Goal: Task Accomplishment & Management: Use online tool/utility

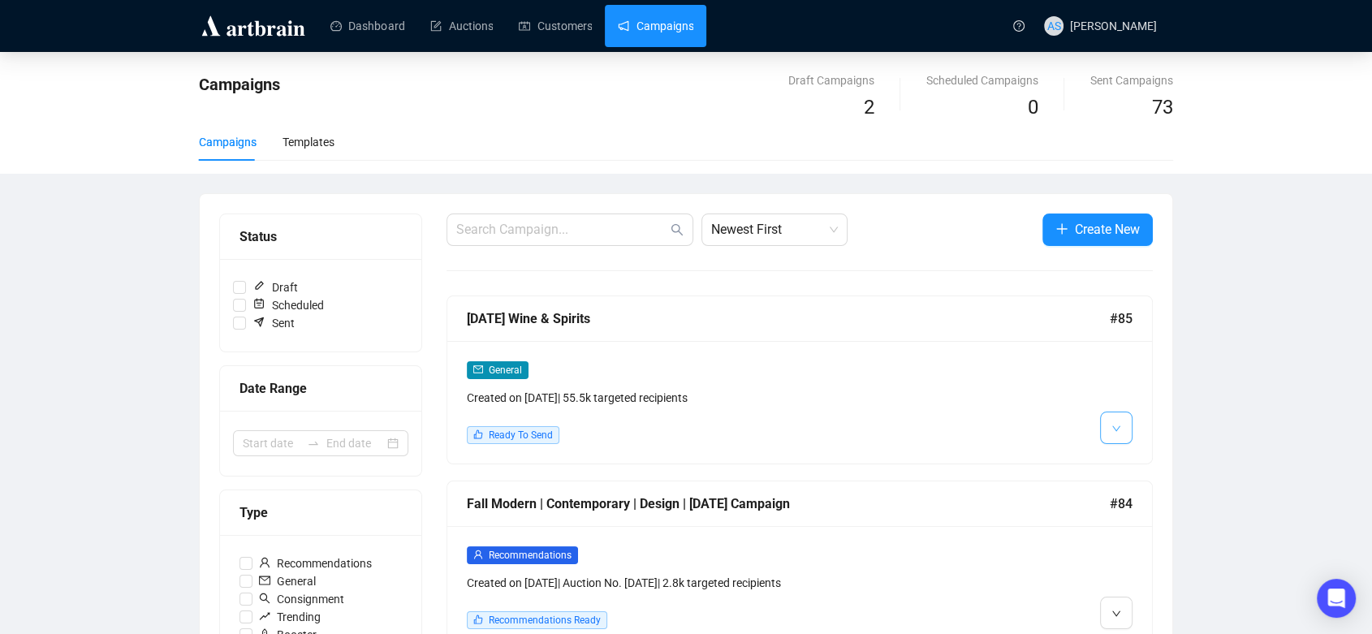
click at [1115, 429] on icon "down" at bounding box center [1116, 429] width 10 height 10
click at [1130, 466] on li "Edit" at bounding box center [1146, 462] width 86 height 26
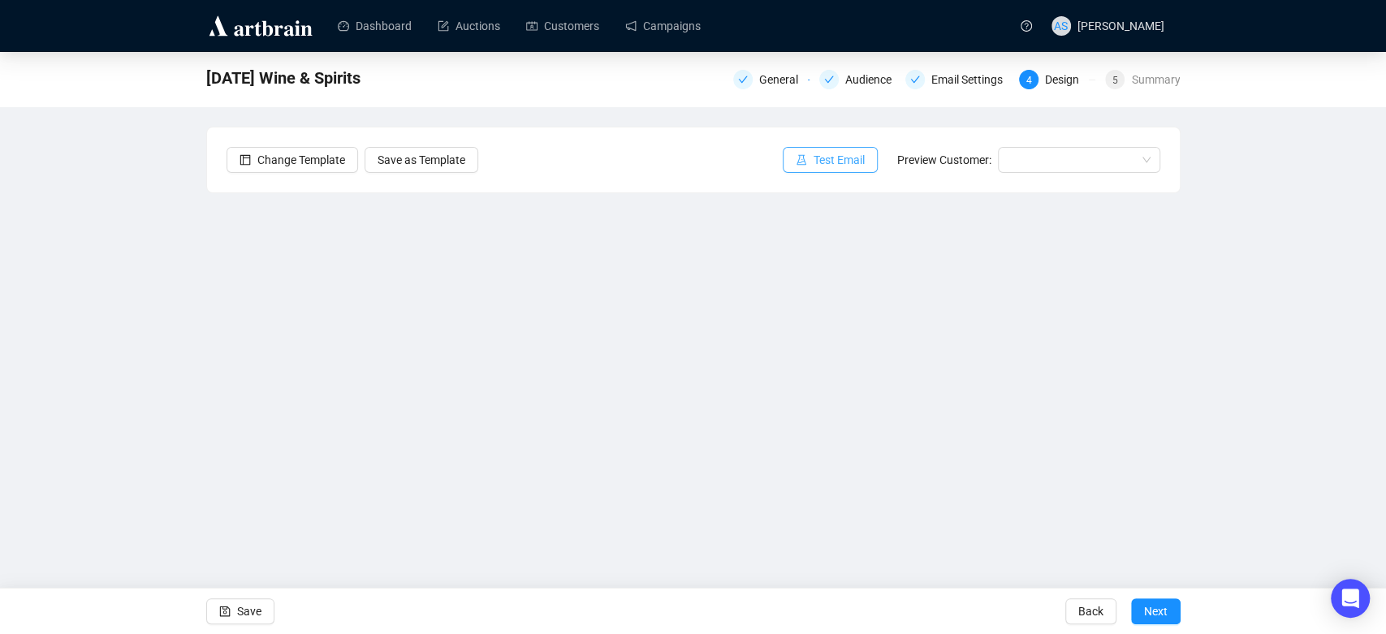
click at [828, 159] on span "Test Email" at bounding box center [838, 160] width 51 height 18
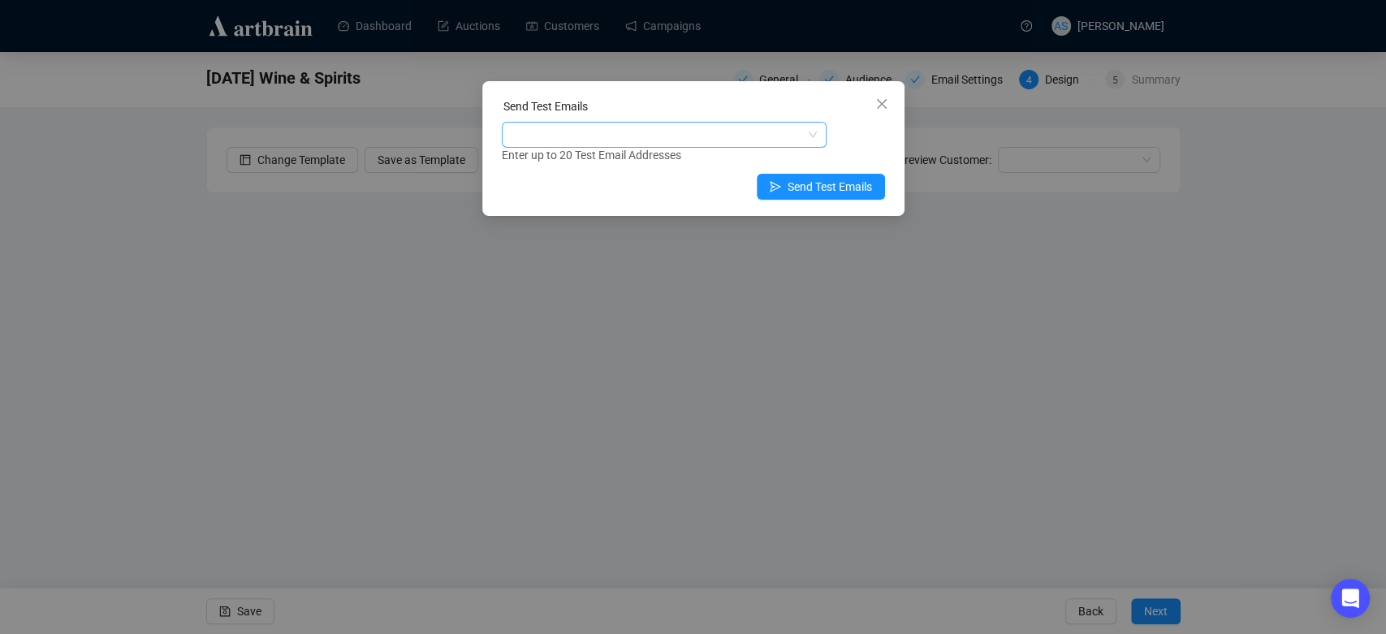
click at [723, 136] on div at bounding box center [655, 134] width 301 height 23
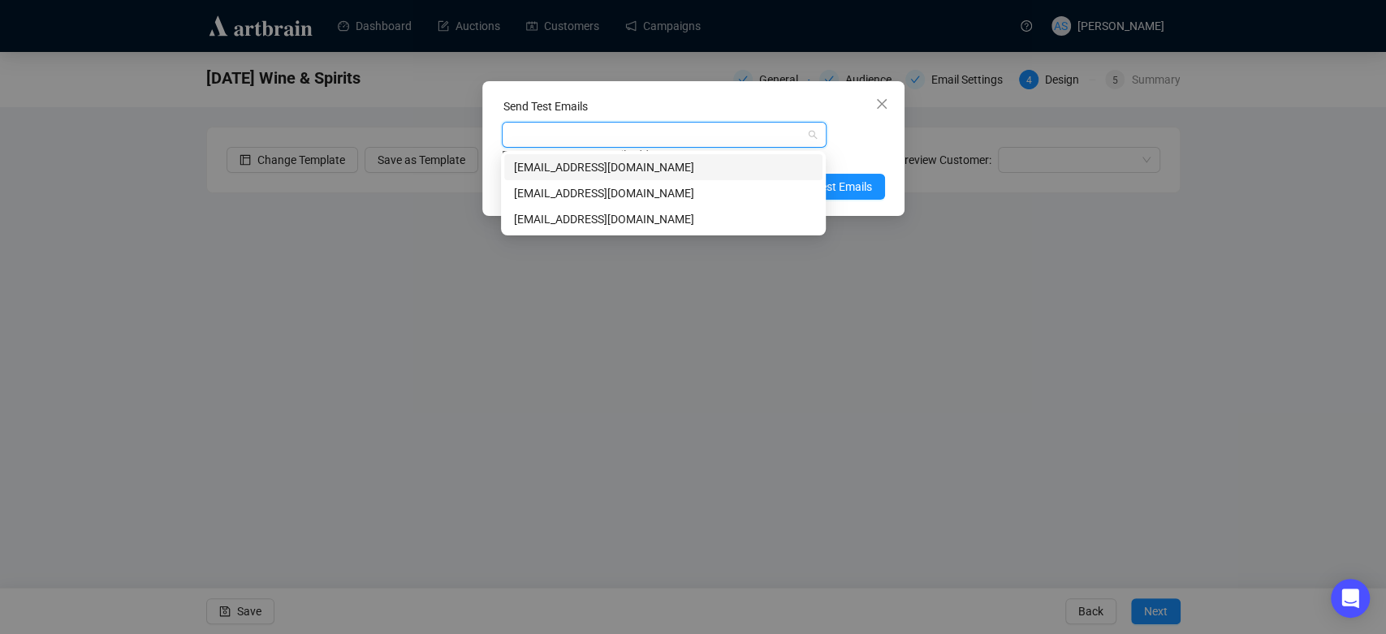
click at [701, 180] on div "[EMAIL_ADDRESS][DOMAIN_NAME]" at bounding box center [663, 193] width 318 height 26
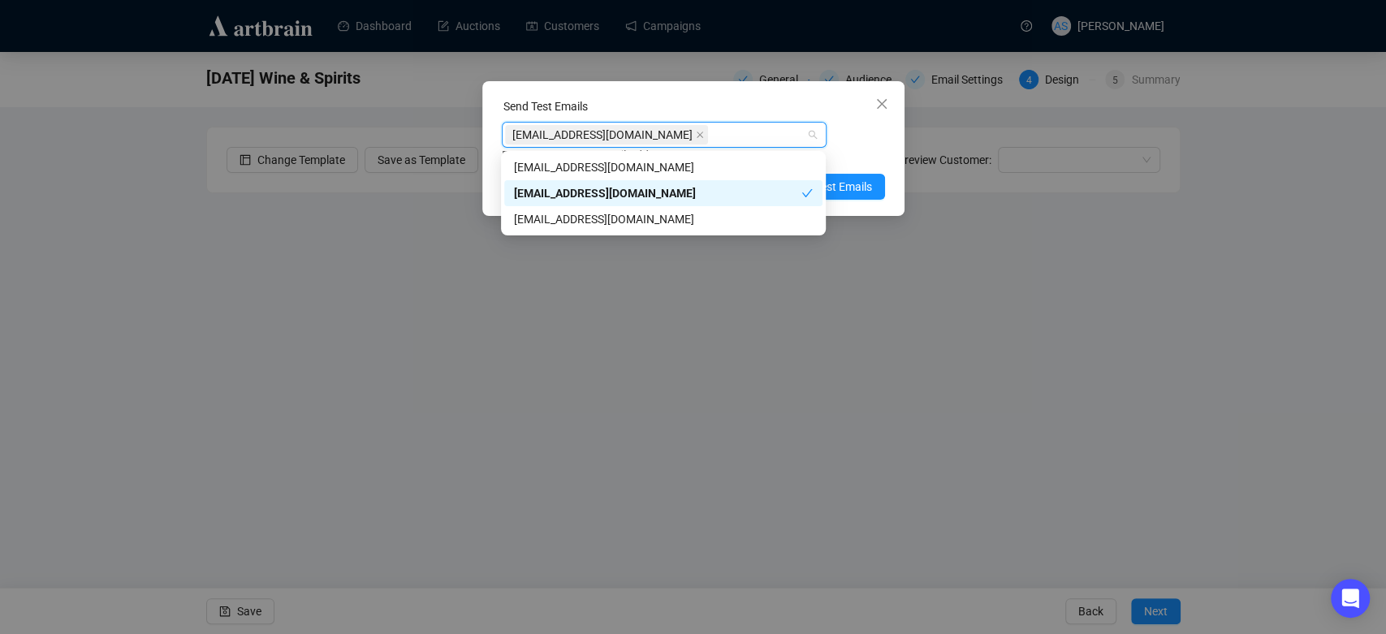
click at [699, 192] on div "[EMAIL_ADDRESS][DOMAIN_NAME]" at bounding box center [657, 193] width 287 height 18
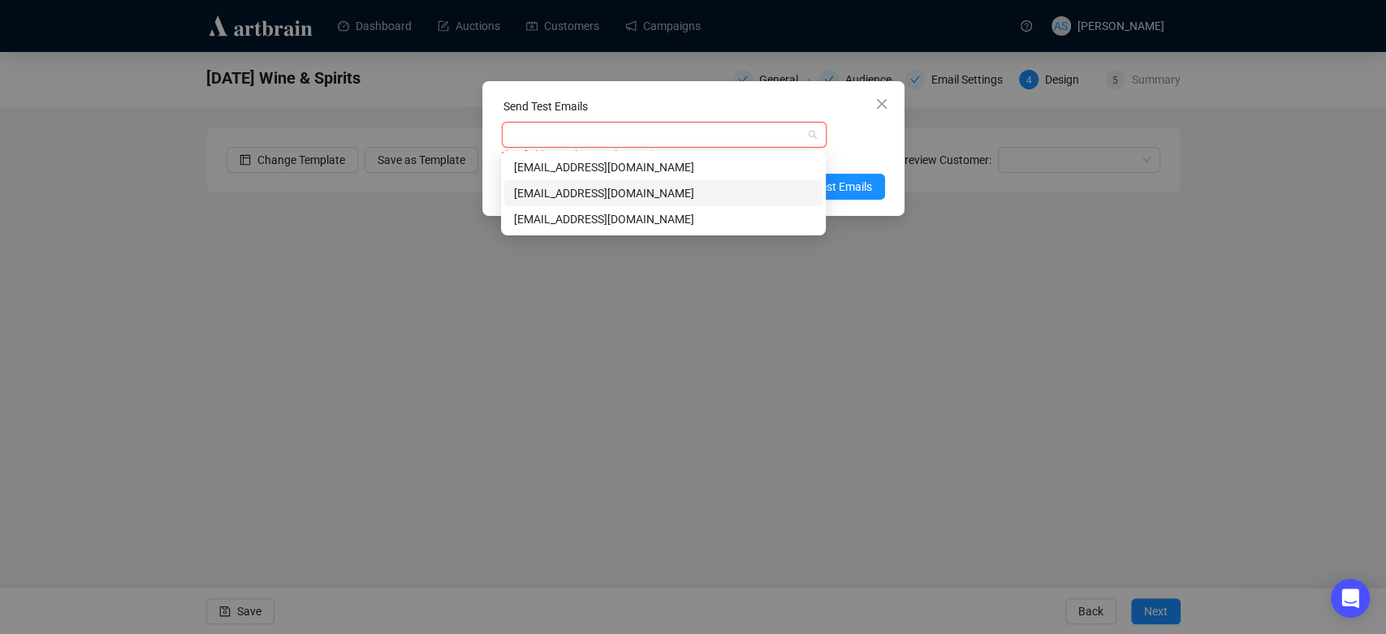
click at [778, 189] on div "[EMAIL_ADDRESS][DOMAIN_NAME]" at bounding box center [663, 193] width 299 height 18
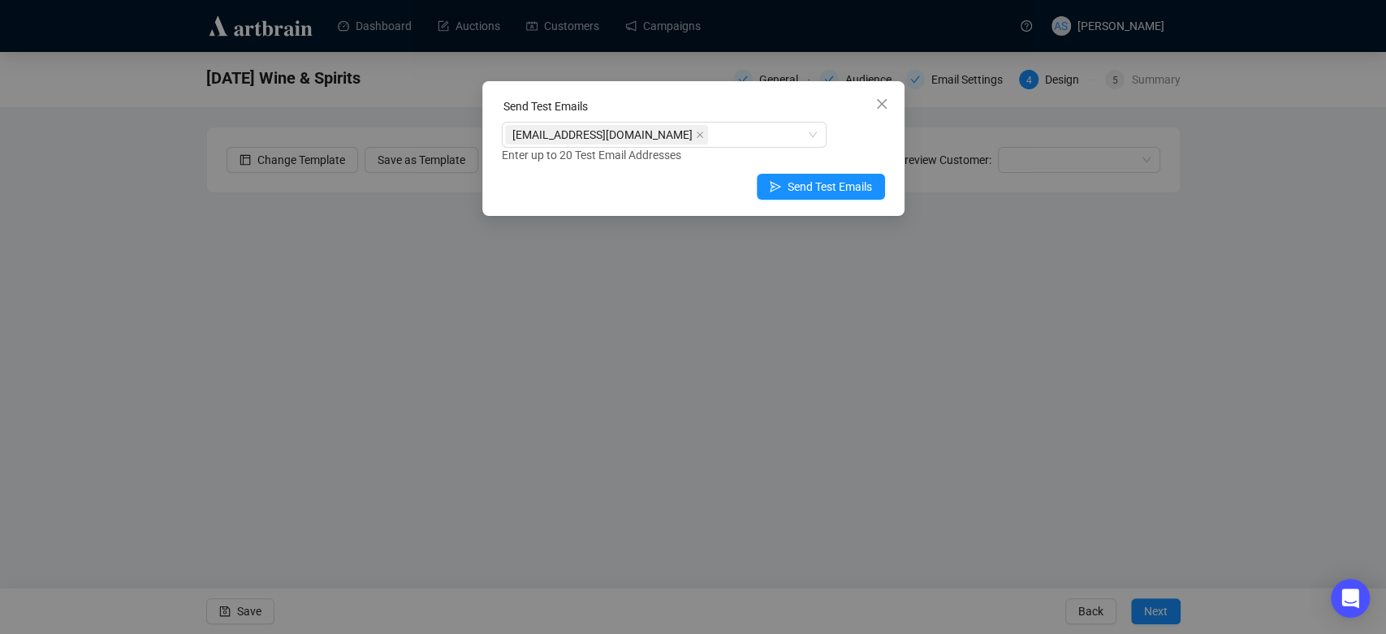
click at [889, 151] on div "Send Test Emails [EMAIL_ADDRESS][DOMAIN_NAME] Enter up to 20 Test Email Address…" at bounding box center [693, 148] width 422 height 135
click at [832, 188] on span "Send Test Emails" at bounding box center [829, 187] width 84 height 18
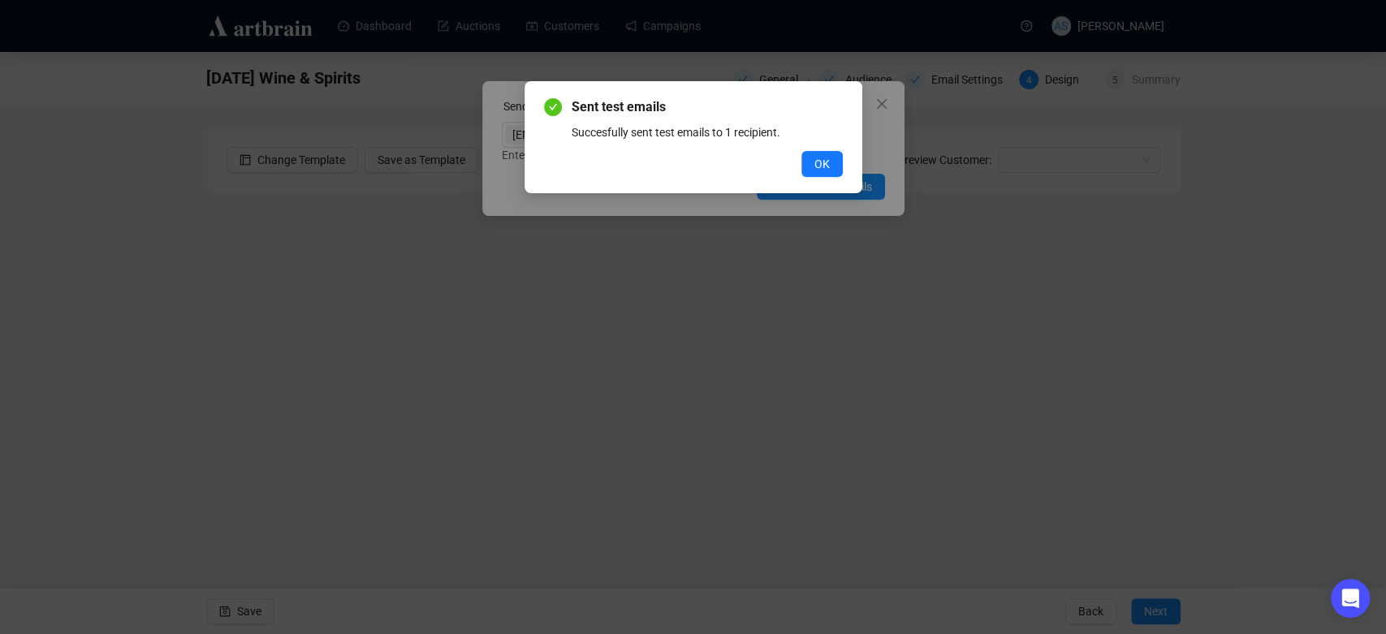
click at [843, 156] on div "Sent test emails Succesfully sent test emails to 1 recipient. OK" at bounding box center [693, 137] width 338 height 112
click at [839, 158] on button "OK" at bounding box center [821, 164] width 41 height 26
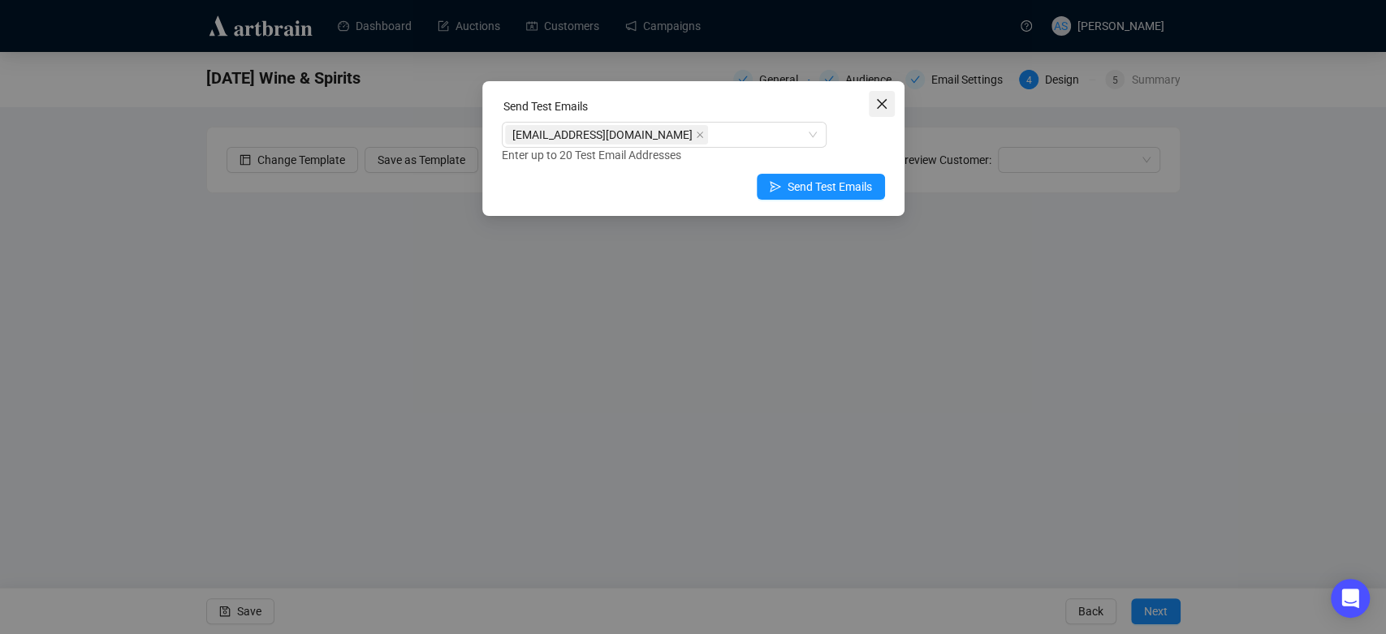
click at [870, 110] on button "Close" at bounding box center [882, 104] width 26 height 26
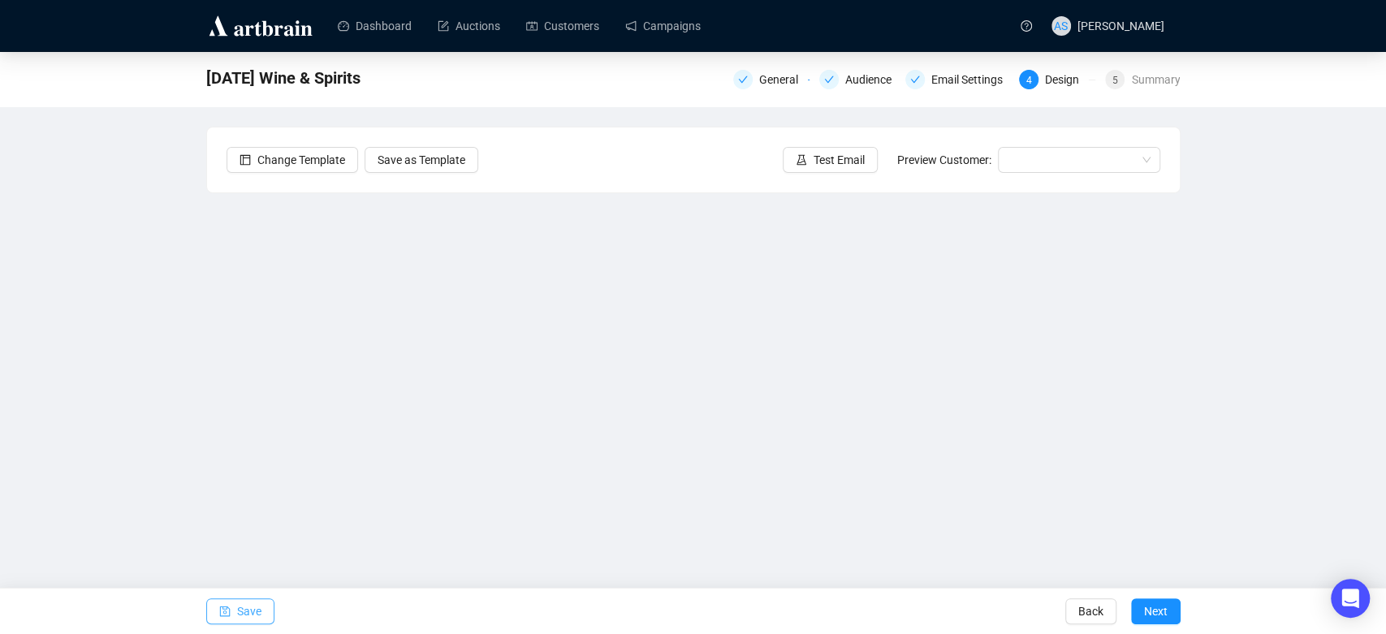
click at [228, 614] on icon "save" at bounding box center [224, 611] width 11 height 11
click at [1155, 609] on span "Next" at bounding box center [1156, 610] width 24 height 45
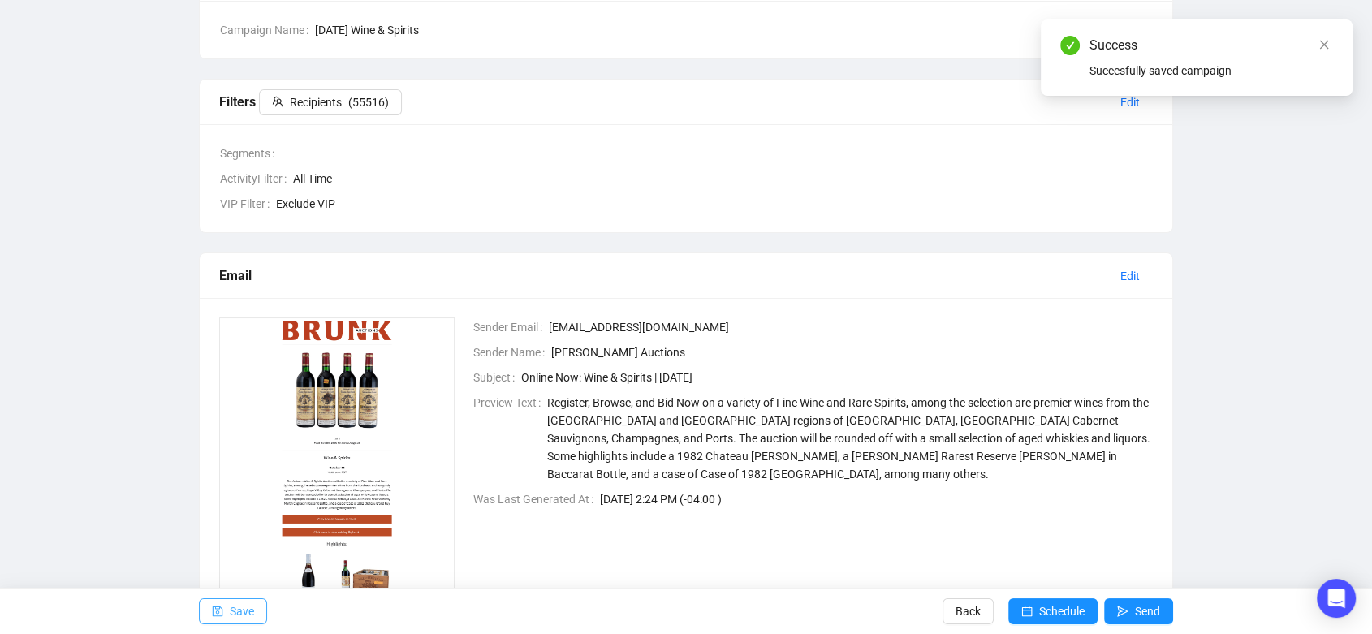
scroll to position [270, 0]
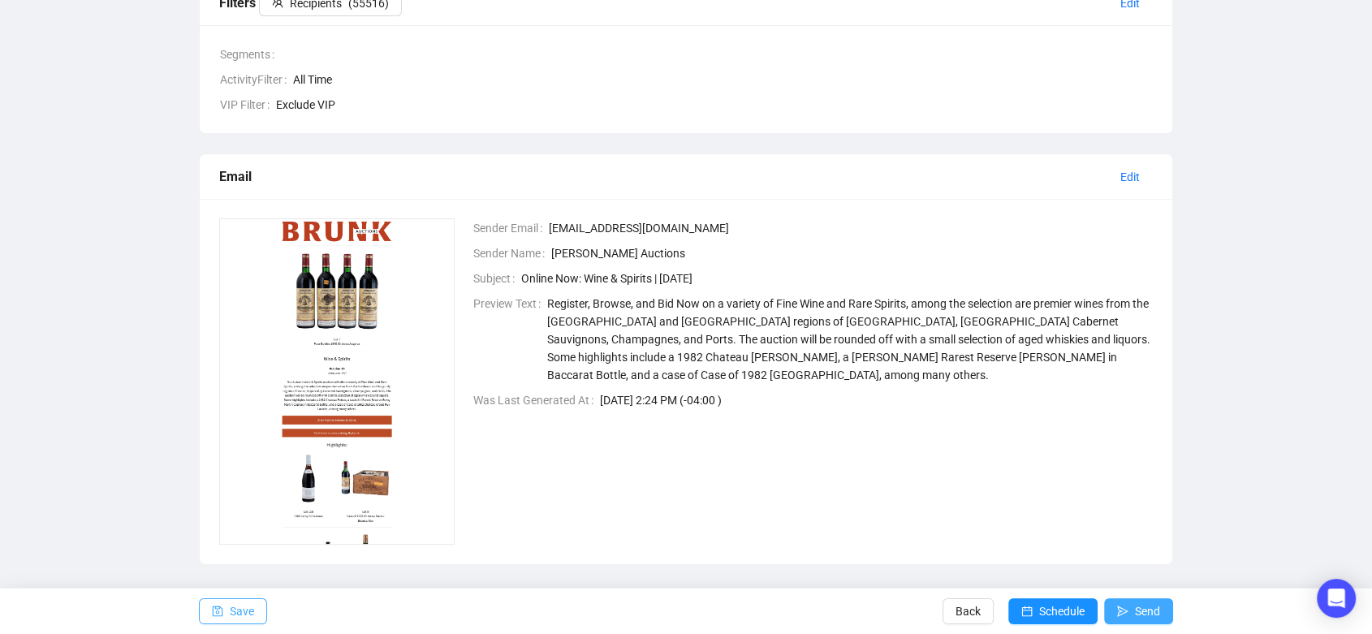
click at [1135, 605] on span "Send" at bounding box center [1147, 610] width 25 height 45
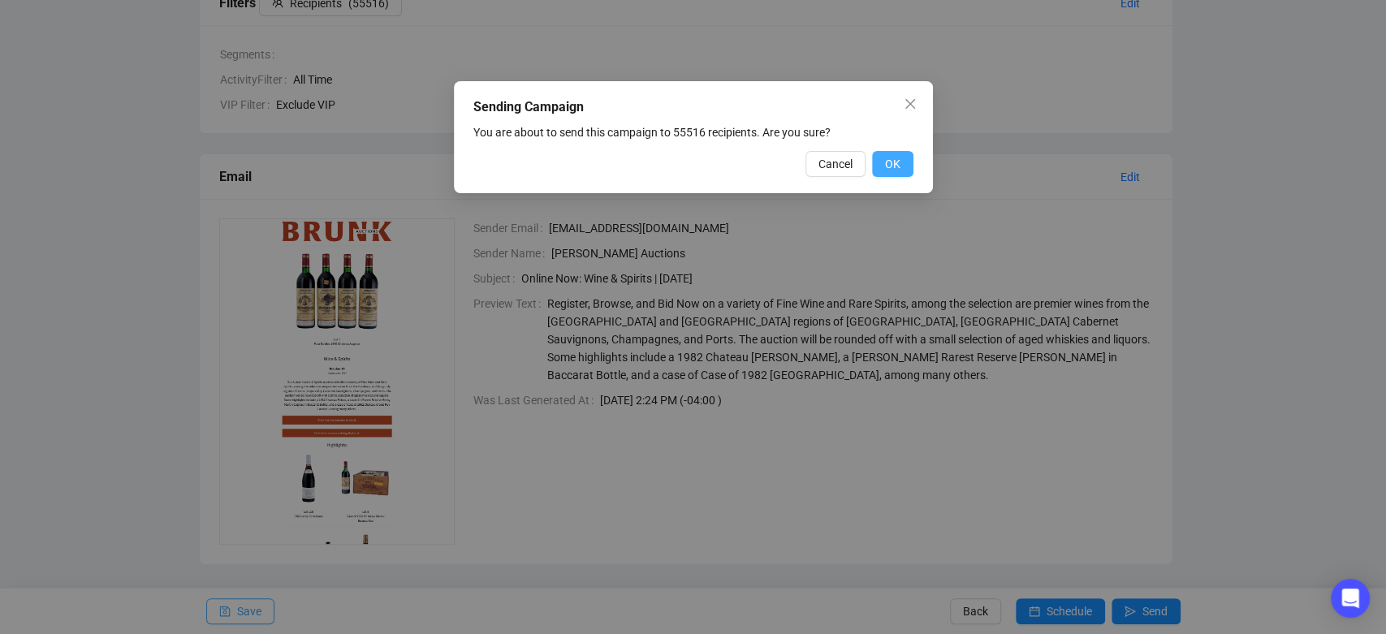
click at [888, 161] on span "OK" at bounding box center [892, 164] width 15 height 18
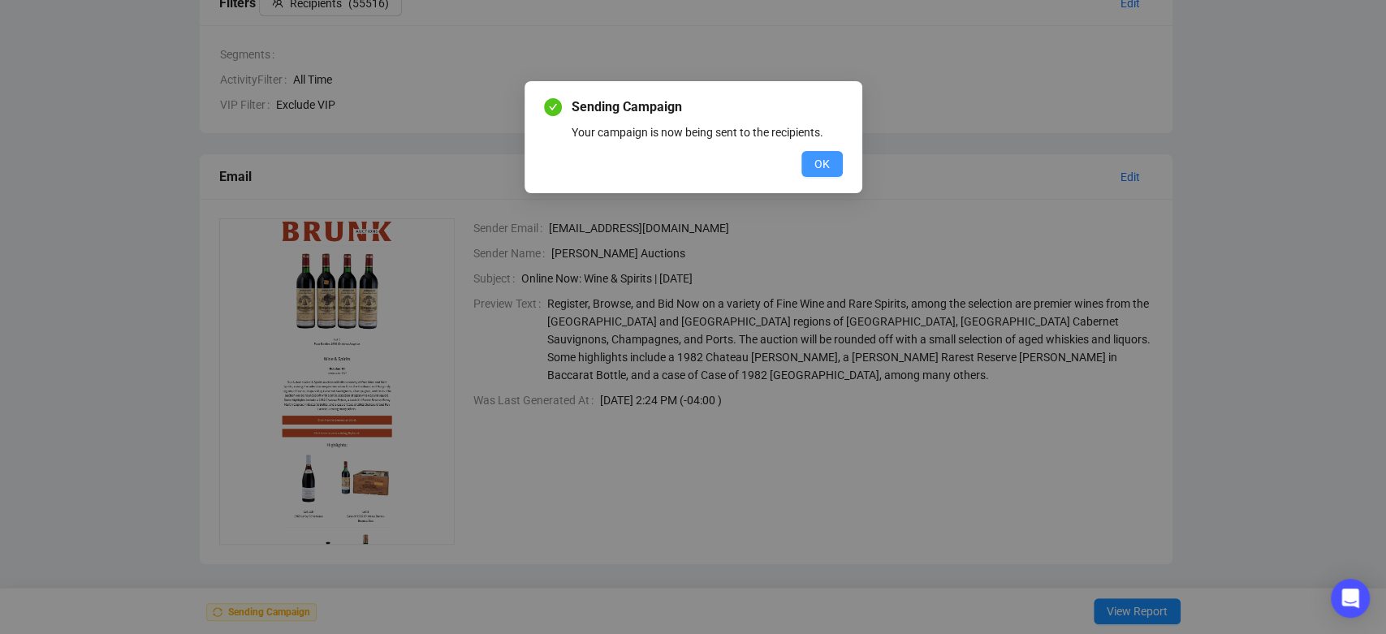
click at [815, 161] on span "OK" at bounding box center [821, 164] width 15 height 18
